Goal: Transaction & Acquisition: Obtain resource

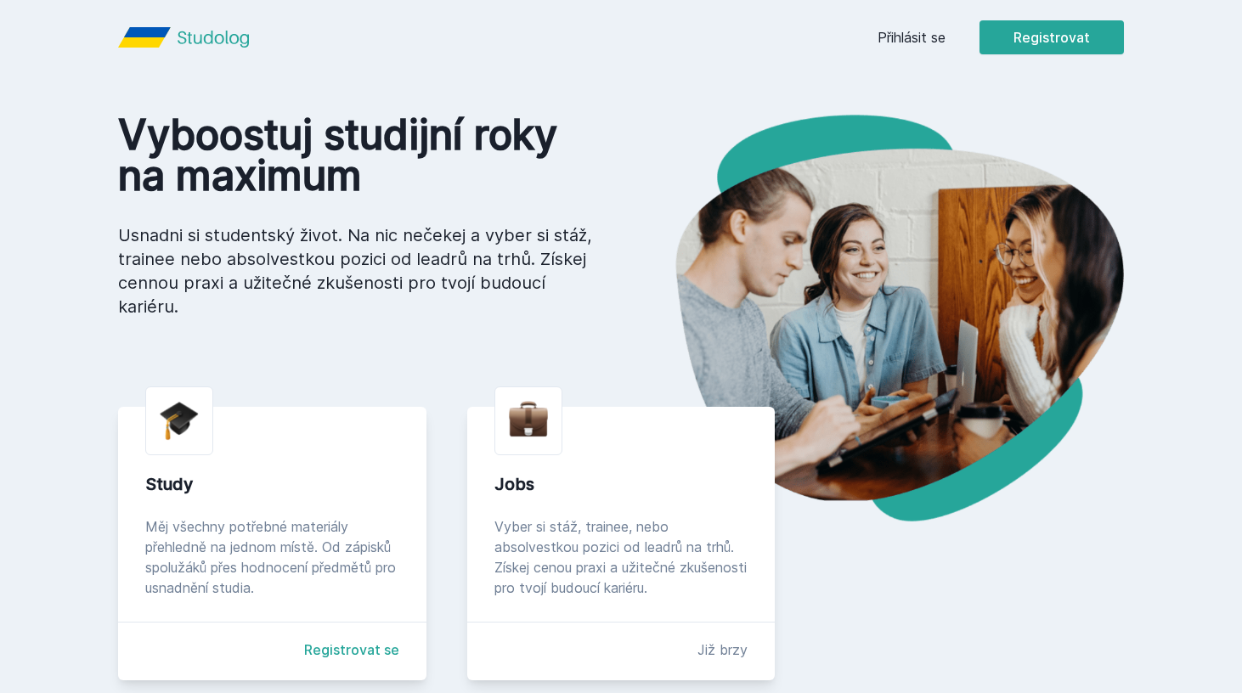
scroll to position [54, 0]
click at [625, 116] on button "Ne" at bounding box center [624, 109] width 61 height 42
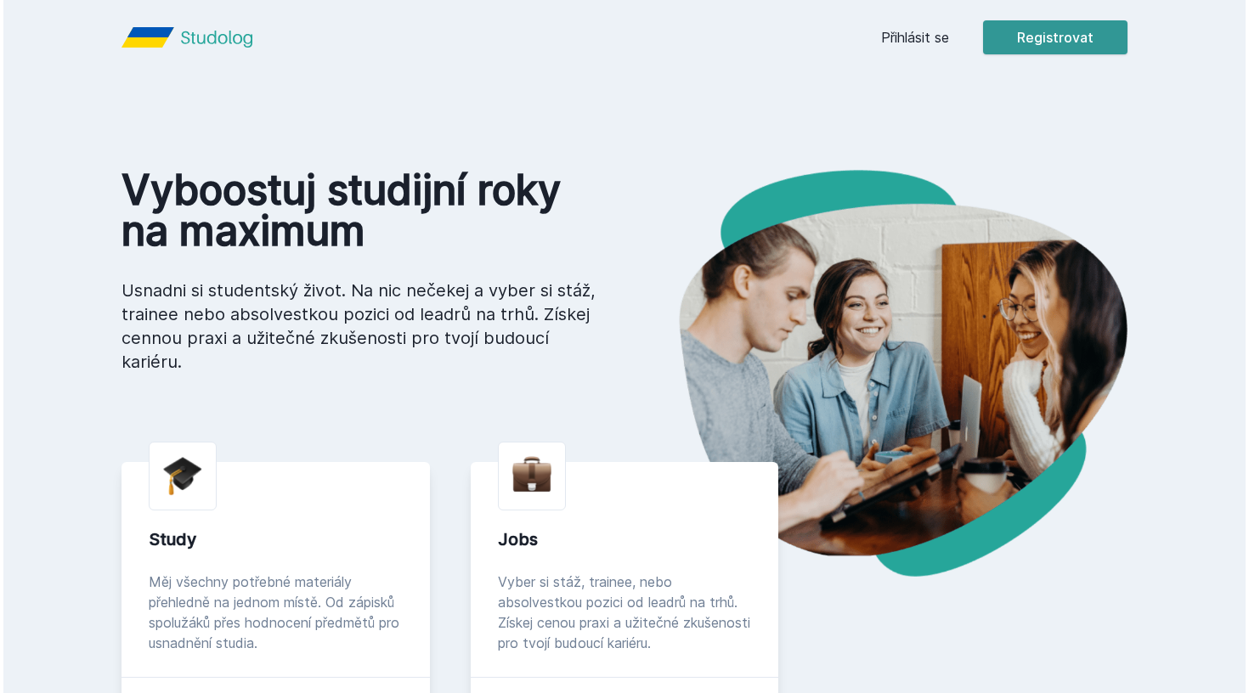
scroll to position [0, 0]
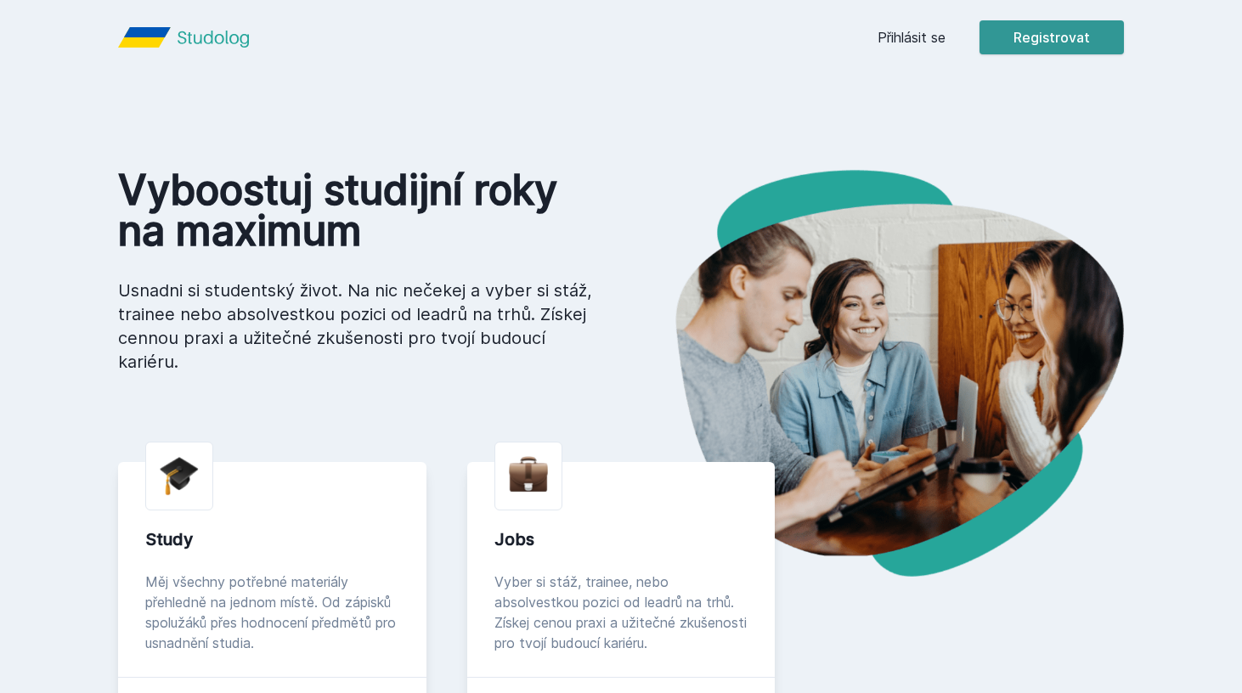
click at [1082, 34] on button "Registrovat" at bounding box center [1052, 37] width 144 height 34
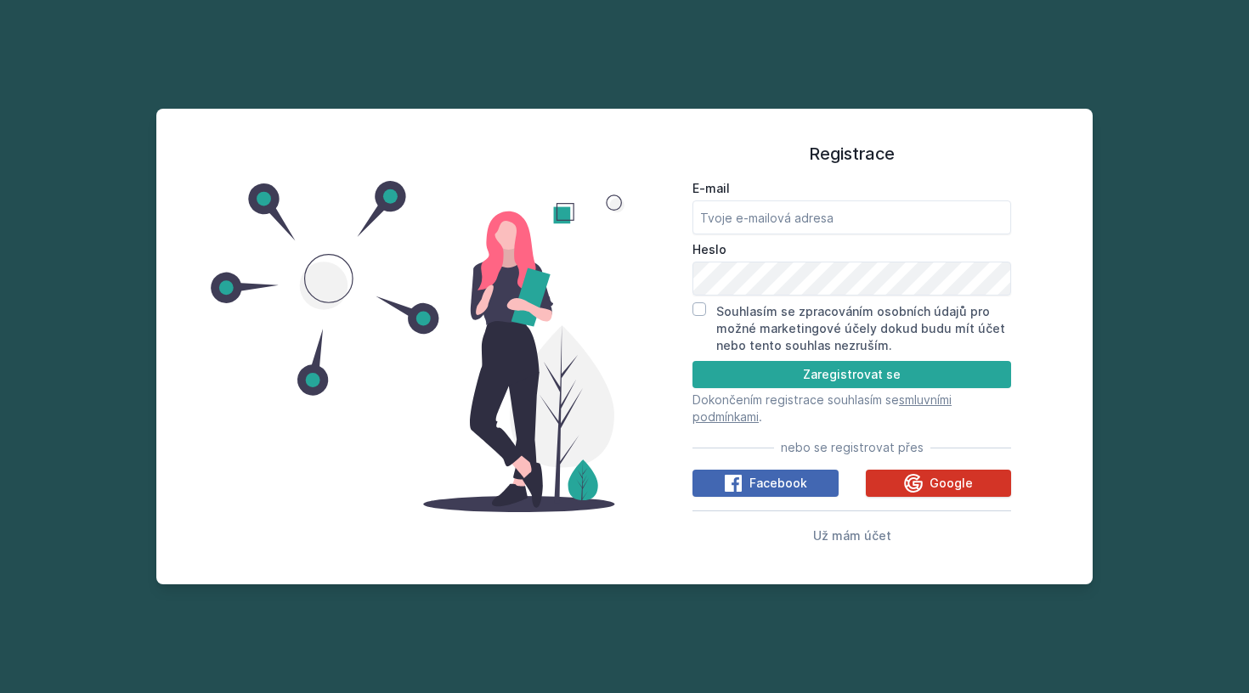
click at [878, 477] on button "Google" at bounding box center [939, 483] width 146 height 27
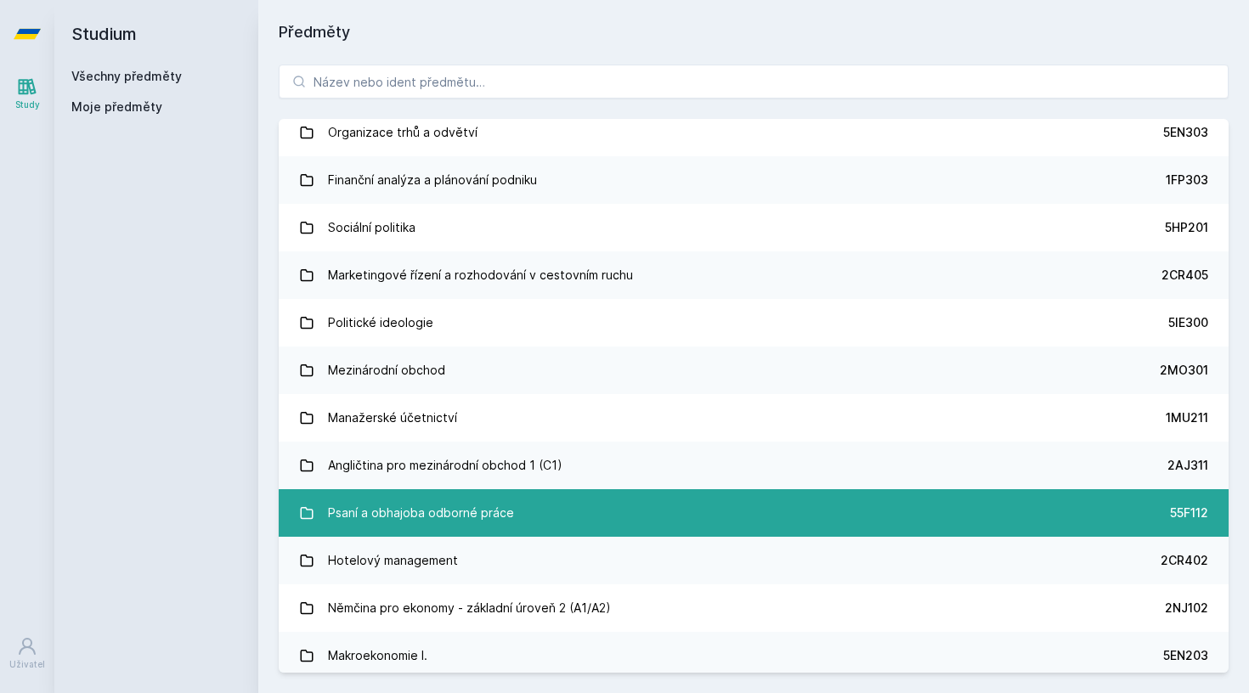
scroll to position [5728, 0]
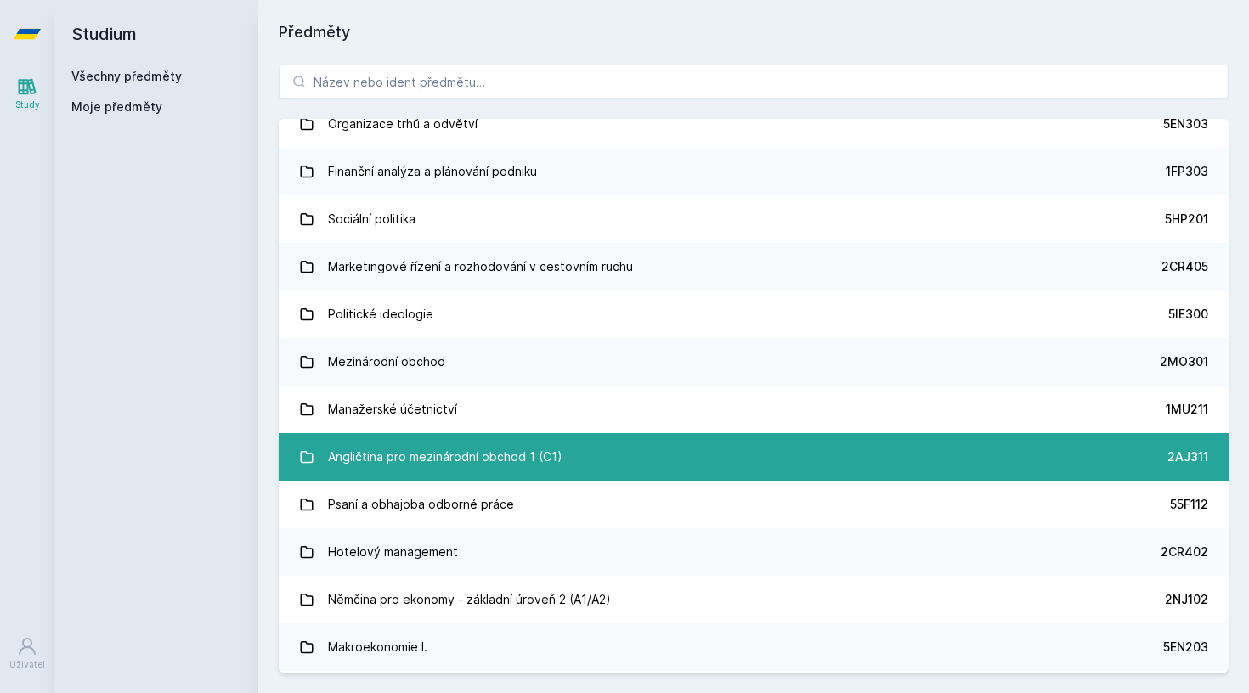
click at [483, 455] on div "Angličtina pro mezinárodní obchod 1 (C1)" at bounding box center [445, 457] width 234 height 34
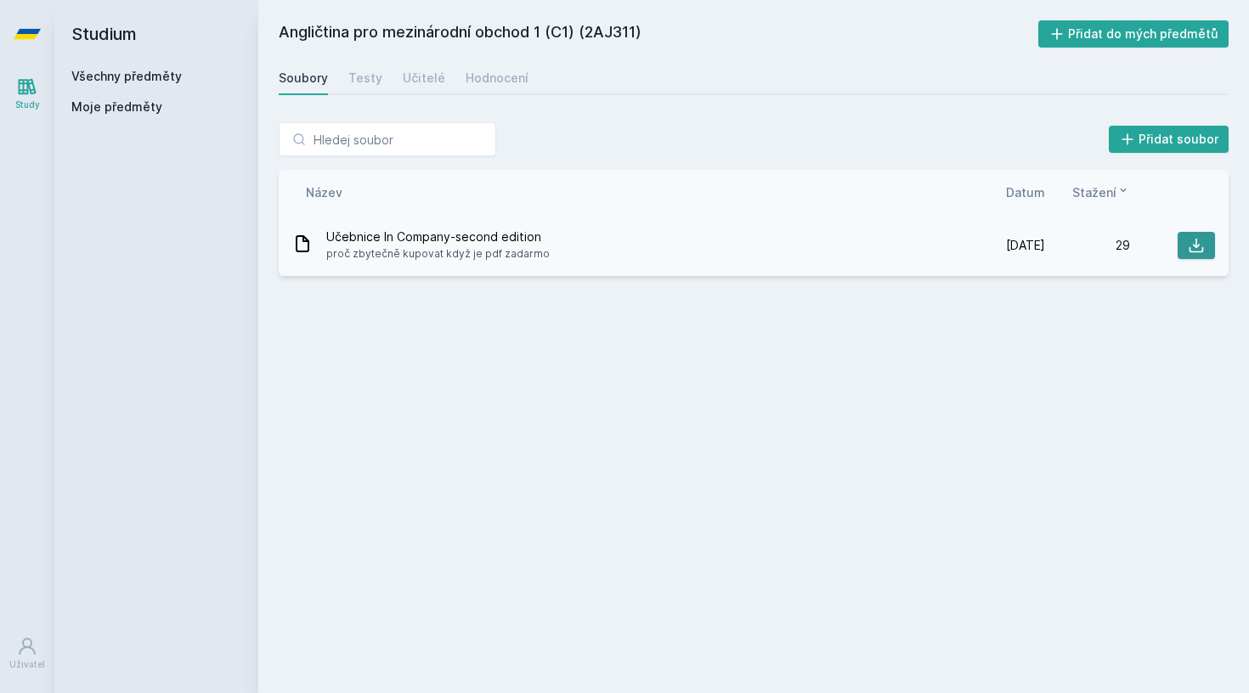
click at [1197, 245] on icon at bounding box center [1196, 245] width 17 height 17
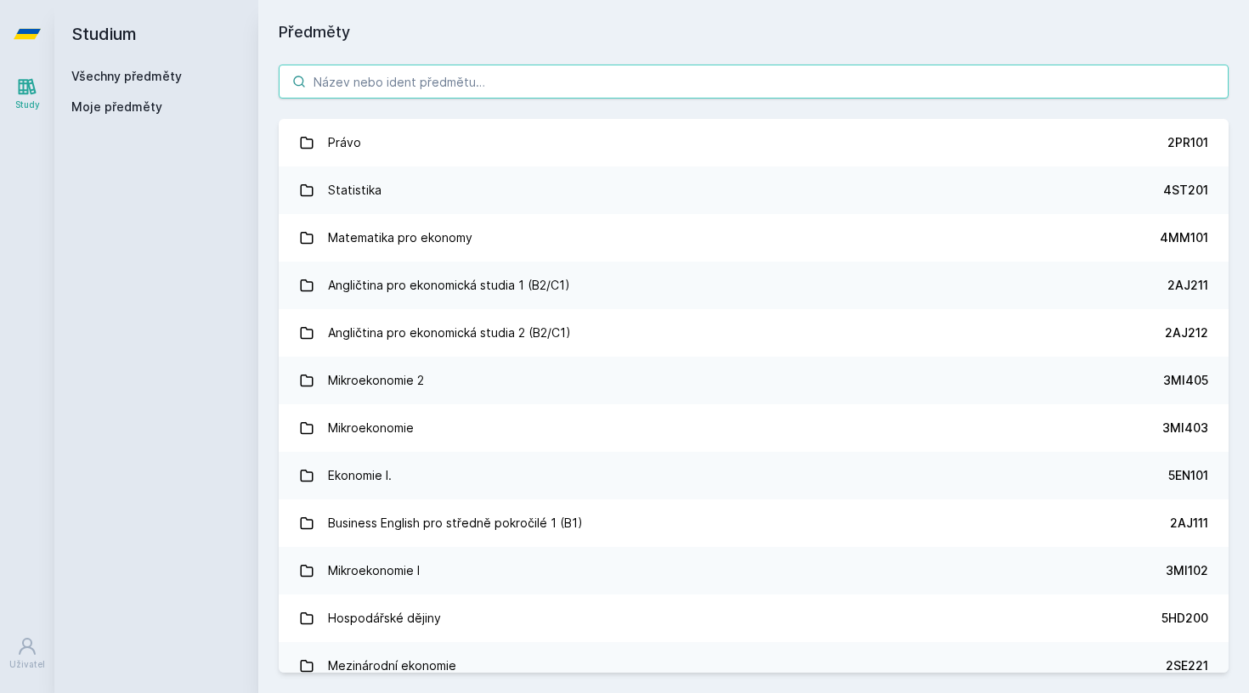
click at [585, 80] on input "search" at bounding box center [754, 82] width 950 height 34
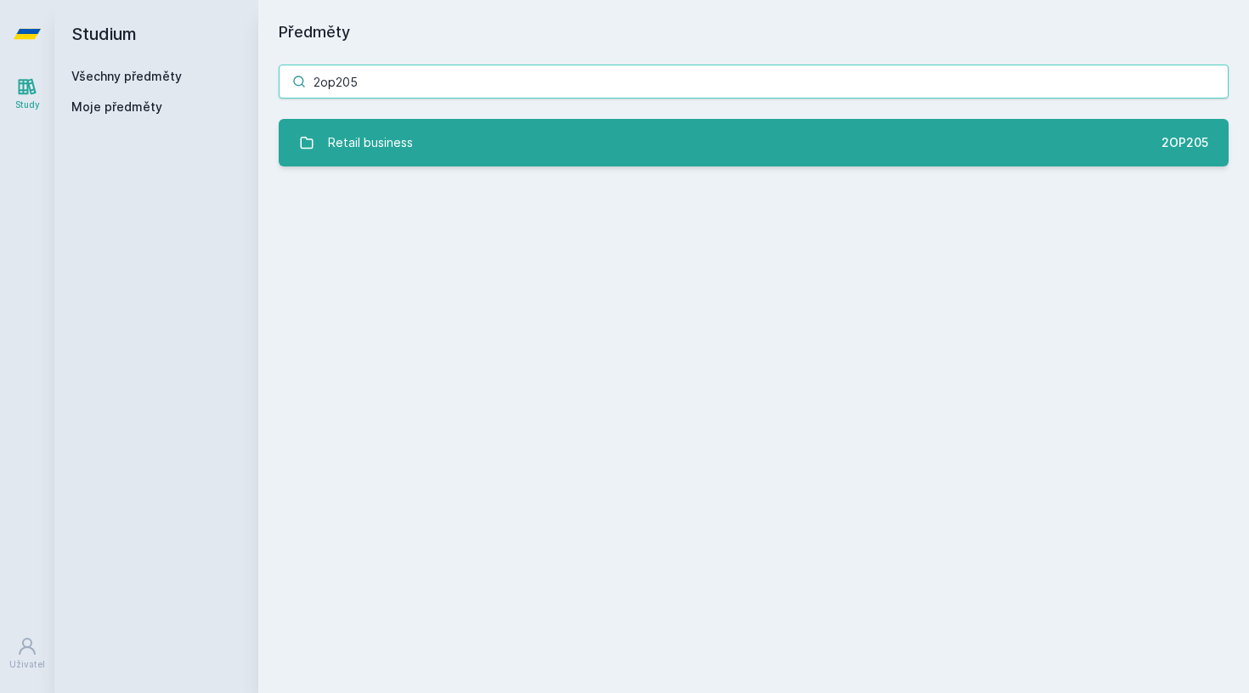
type input "2op205"
click at [564, 138] on link "Retail business 2OP205" at bounding box center [754, 143] width 950 height 48
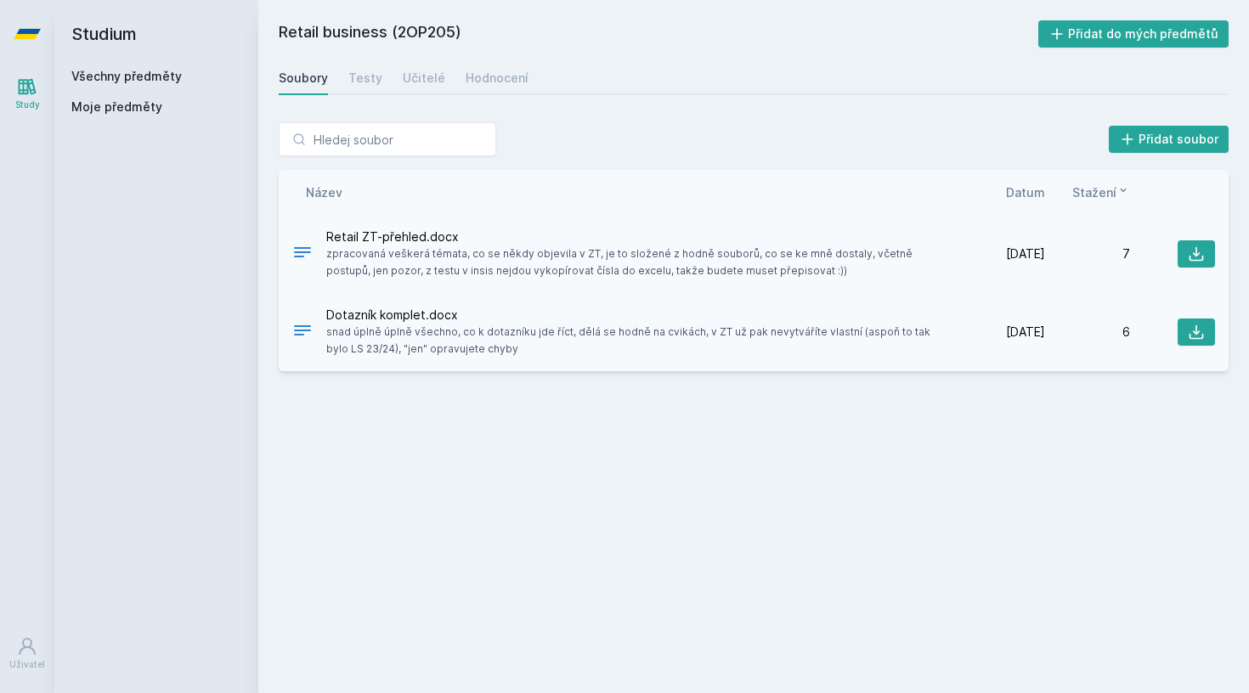
click at [419, 229] on span "Retail ZT-přehled.docx" at bounding box center [639, 237] width 627 height 17
click at [1226, 257] on div "Retail ZT-přehled.docx zpracovaná veškerá témata, co se někdy objevila v ZT, je…" at bounding box center [754, 254] width 950 height 78
click at [1196, 255] on icon at bounding box center [1196, 254] width 14 height 14
